Goal: Information Seeking & Learning: Learn about a topic

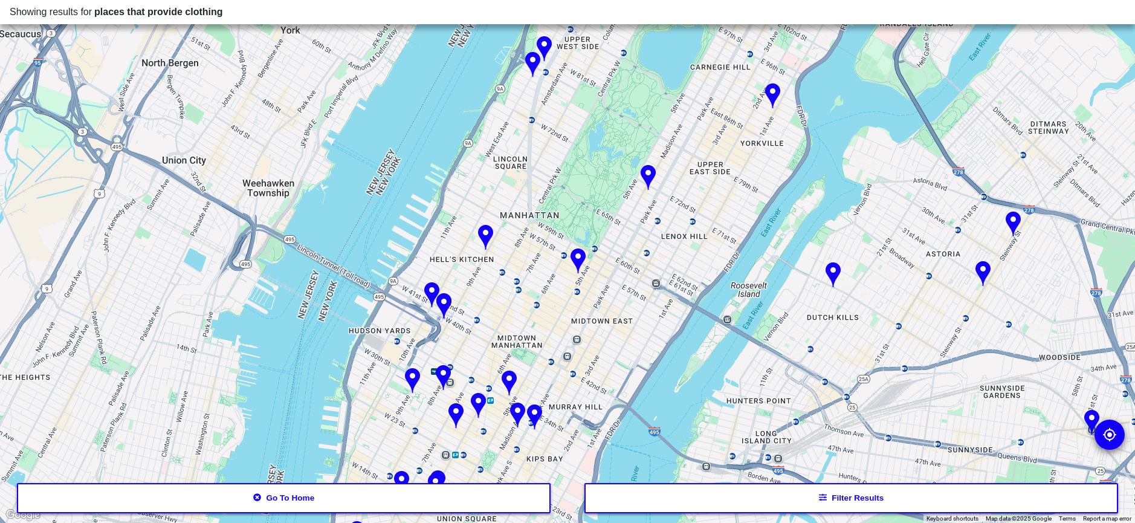
click at [529, 320] on div at bounding box center [567, 261] width 1135 height 523
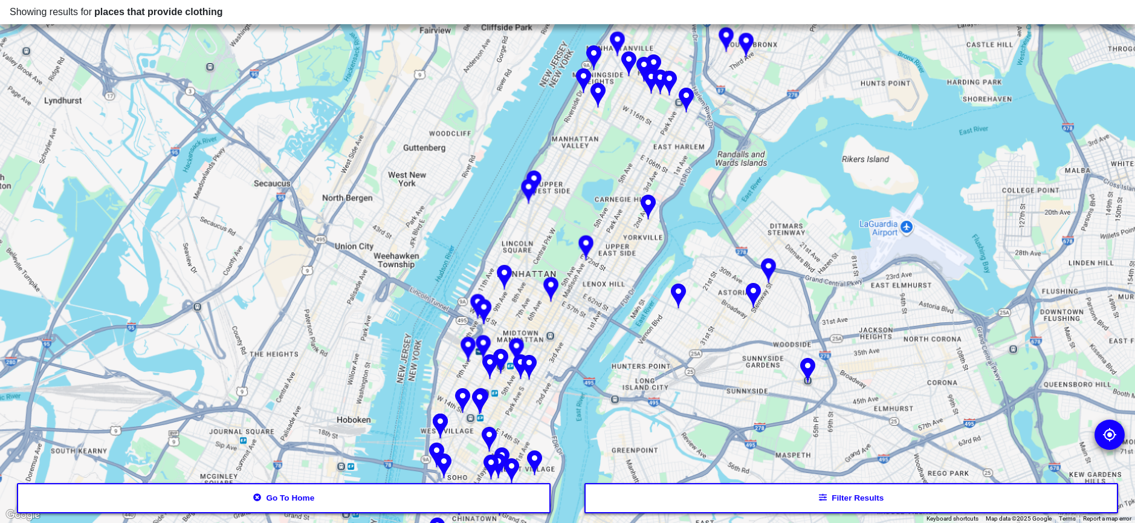
click at [523, 318] on div at bounding box center [567, 261] width 1135 height 523
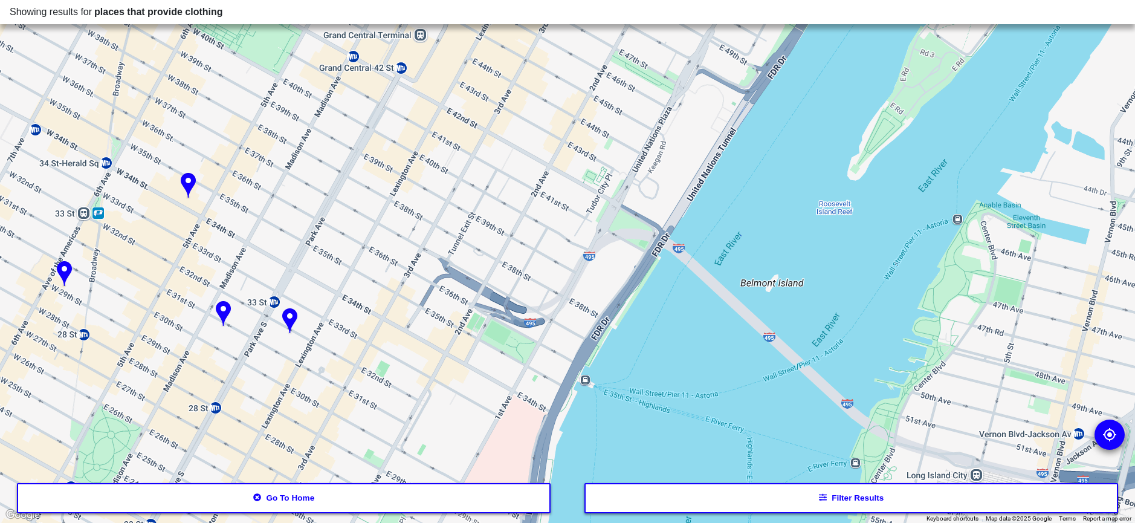
click at [289, 315] on img at bounding box center [289, 321] width 15 height 27
click at [223, 312] on img at bounding box center [223, 314] width 15 height 27
click at [64, 274] on img at bounding box center [64, 274] width 15 height 27
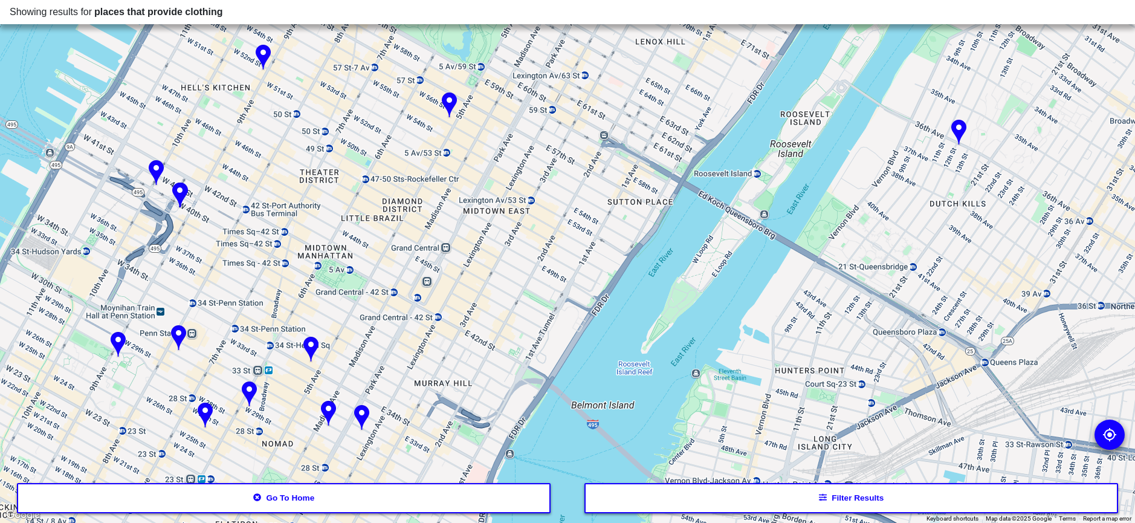
click at [452, 103] on img at bounding box center [449, 105] width 15 height 27
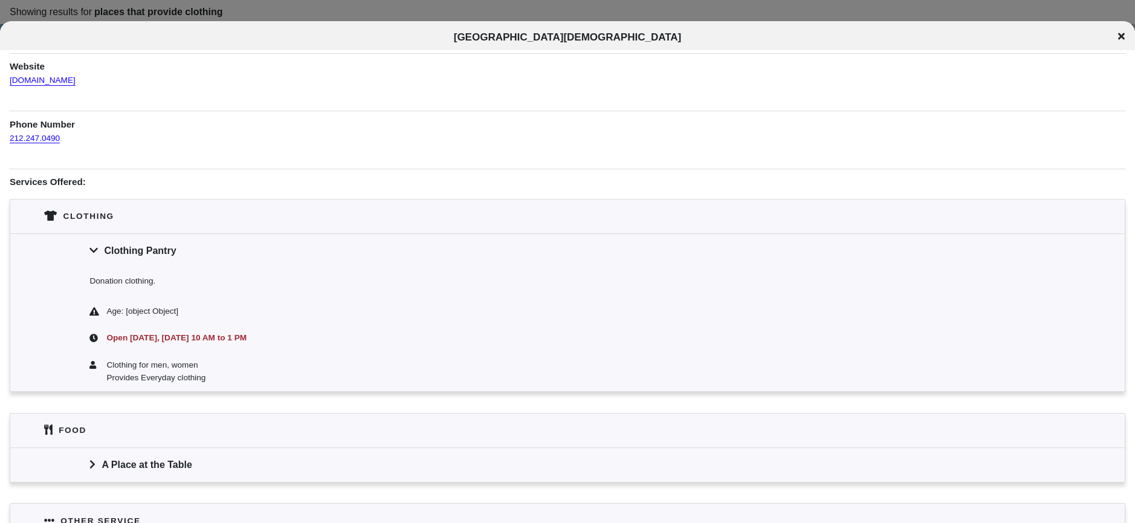
scroll to position [228, 0]
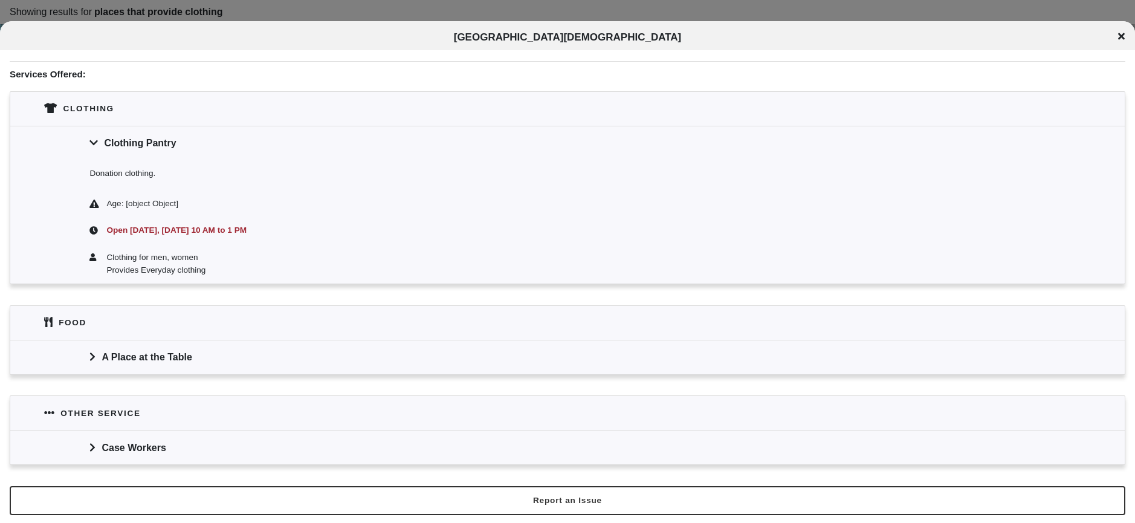
click at [112, 440] on div "Case Workers" at bounding box center [567, 447] width 1114 height 34
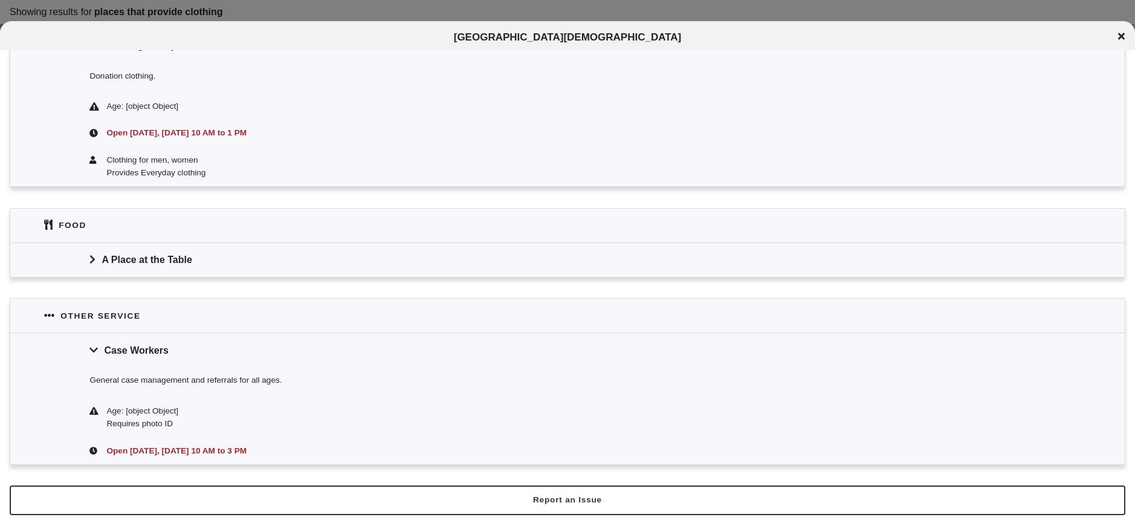
scroll to position [144, 0]
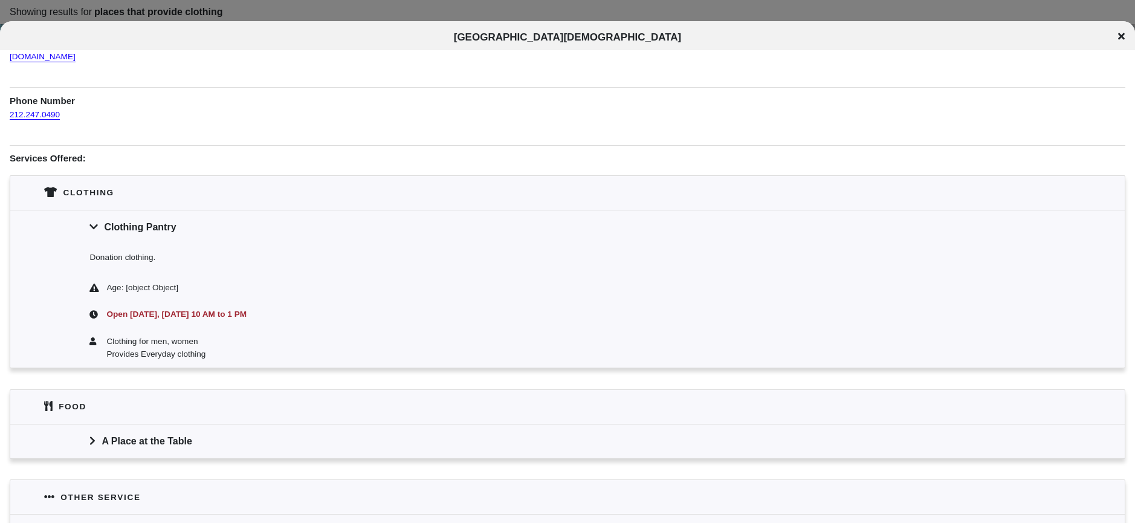
click at [89, 439] on div "A Place at the Table" at bounding box center [567, 441] width 1114 height 34
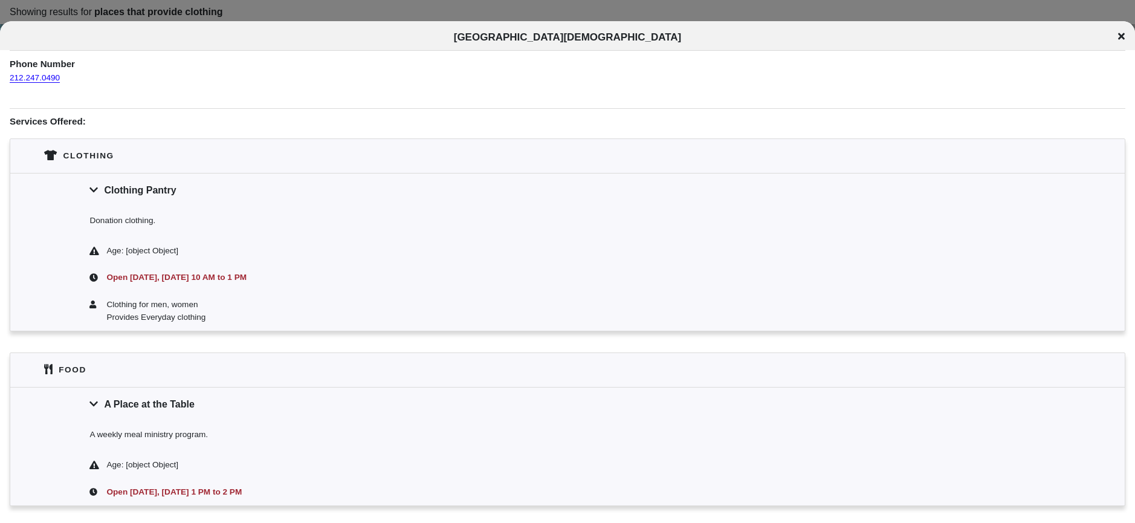
scroll to position [0, 0]
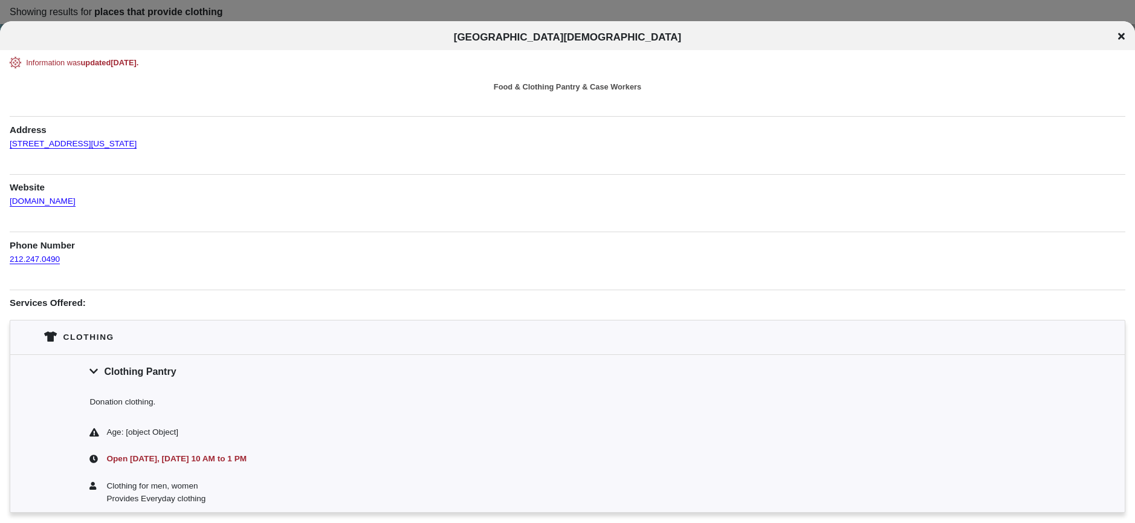
click at [1120, 35] on icon at bounding box center [1121, 36] width 7 height 7
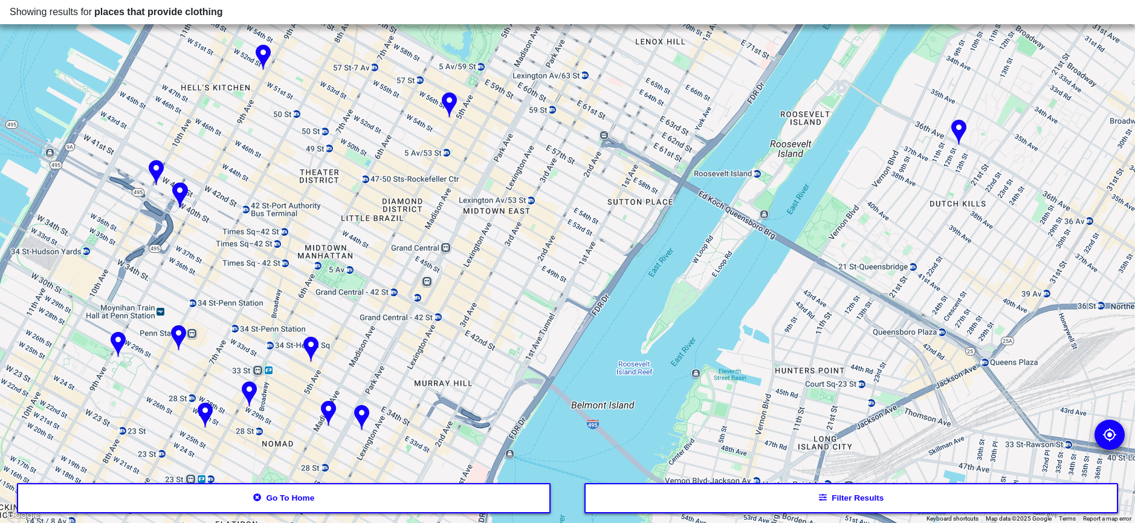
click at [446, 110] on img at bounding box center [449, 105] width 15 height 27
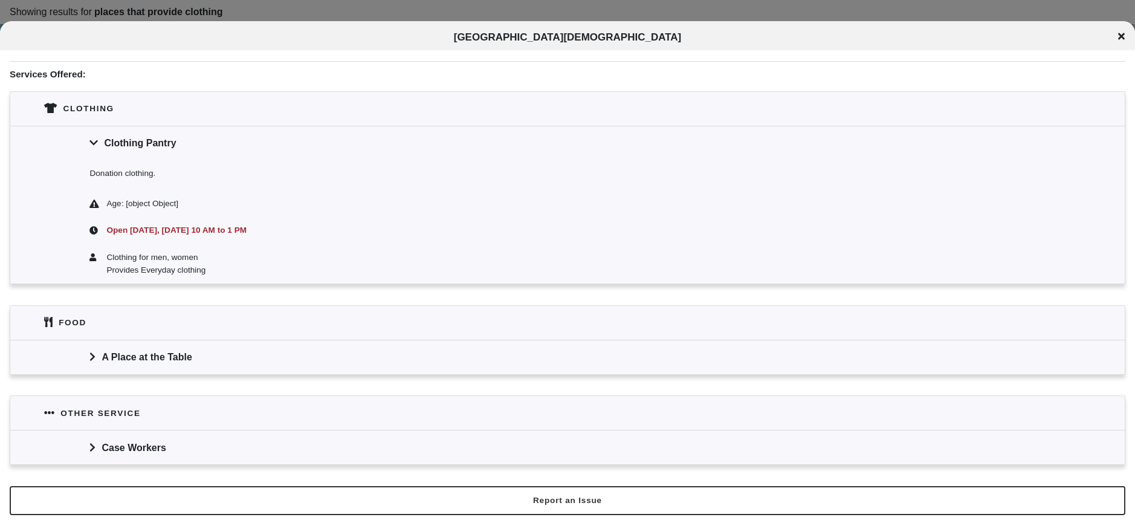
scroll to position [228, 0]
